Goal: Task Accomplishment & Management: Use online tool/utility

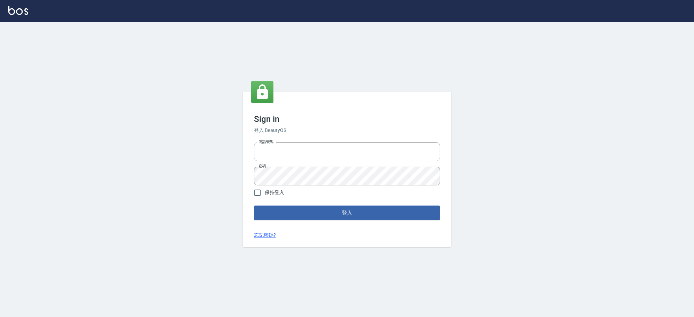
type input "0229521268"
click at [377, 208] on button "登入" at bounding box center [347, 212] width 186 height 15
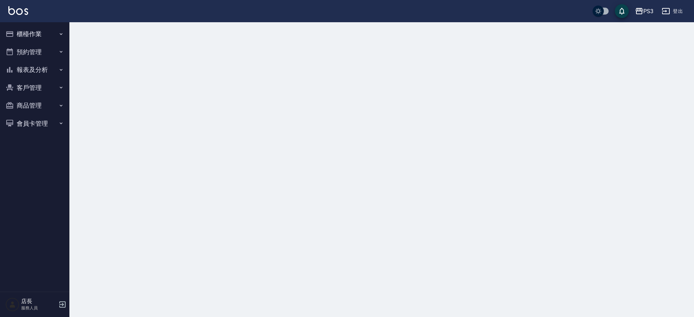
click at [44, 34] on button "櫃檯作業" at bounding box center [35, 34] width 64 height 18
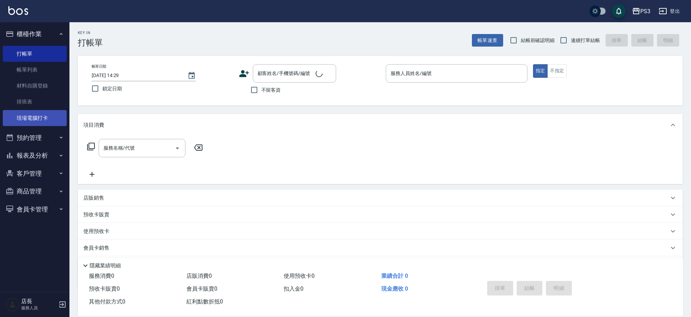
click at [47, 125] on link "現場電腦打卡" at bounding box center [35, 118] width 64 height 16
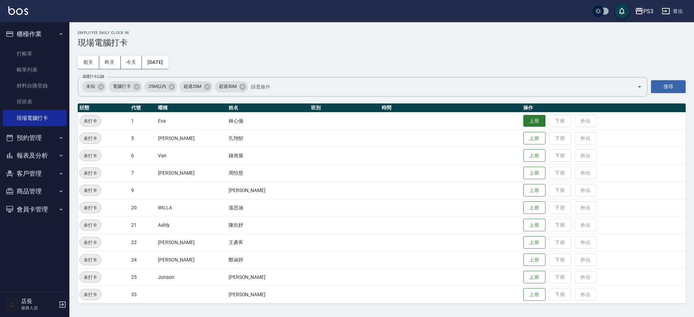
click at [523, 119] on button "上班" at bounding box center [534, 121] width 22 height 12
